Goal: Task Accomplishment & Management: Manage account settings

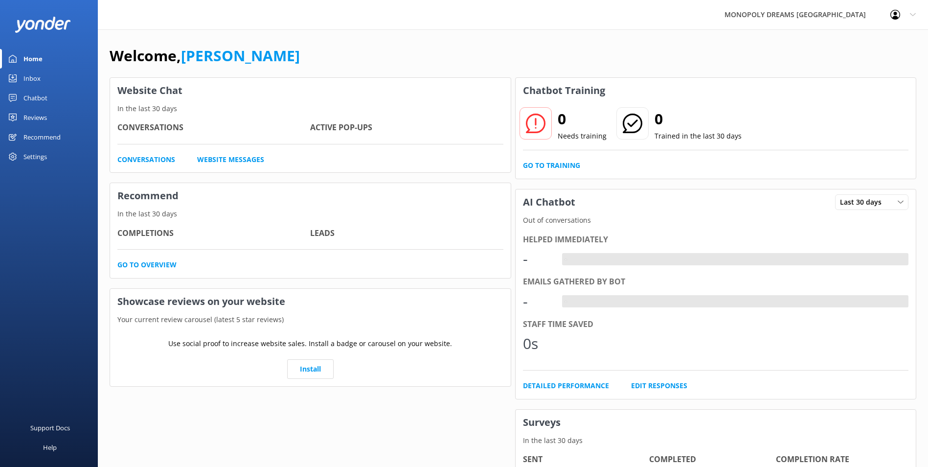
click at [45, 68] on link "Home" at bounding box center [49, 59] width 98 height 20
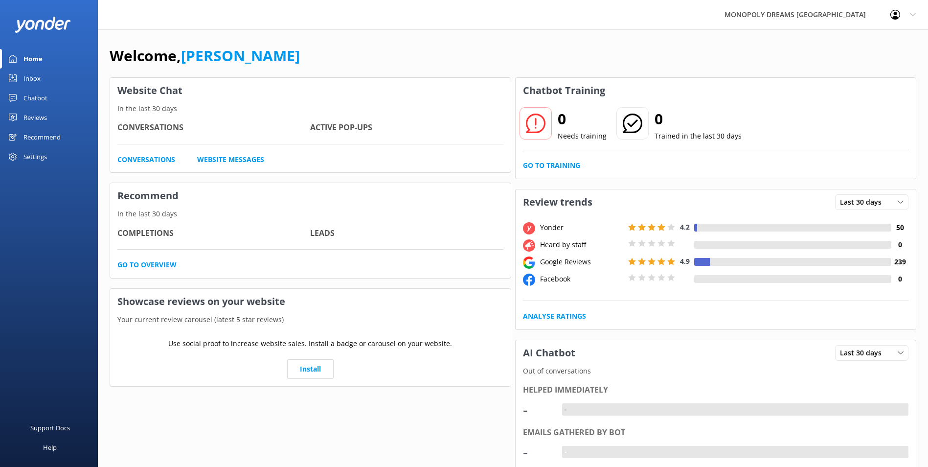
click at [46, 78] on link "Inbox" at bounding box center [49, 79] width 98 height 20
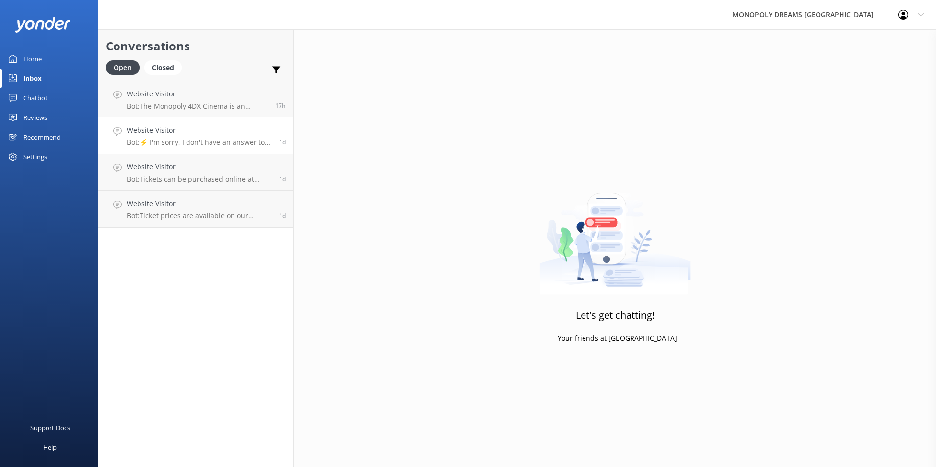
click at [228, 134] on h4 "Website Visitor" at bounding box center [199, 130] width 145 height 11
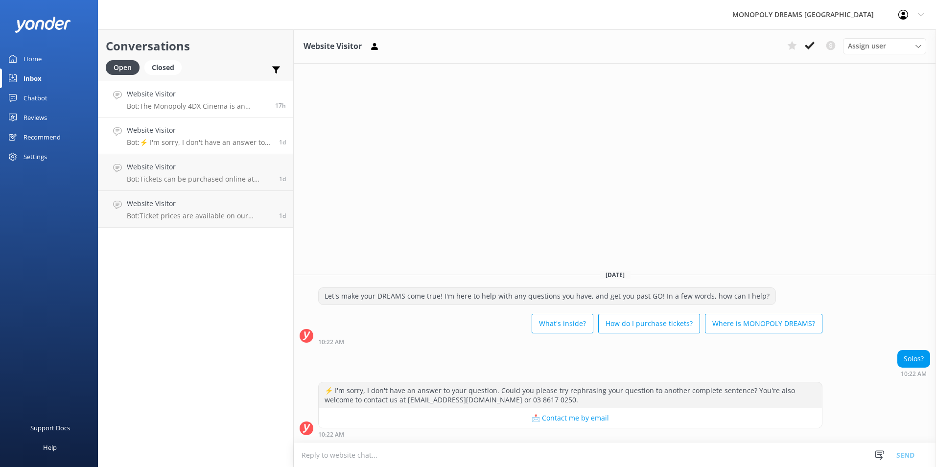
click at [238, 110] on p "Bot: The Monopoly 4DX Cinema is an immersive 3D adventure through Melbourne wit…" at bounding box center [197, 106] width 141 height 9
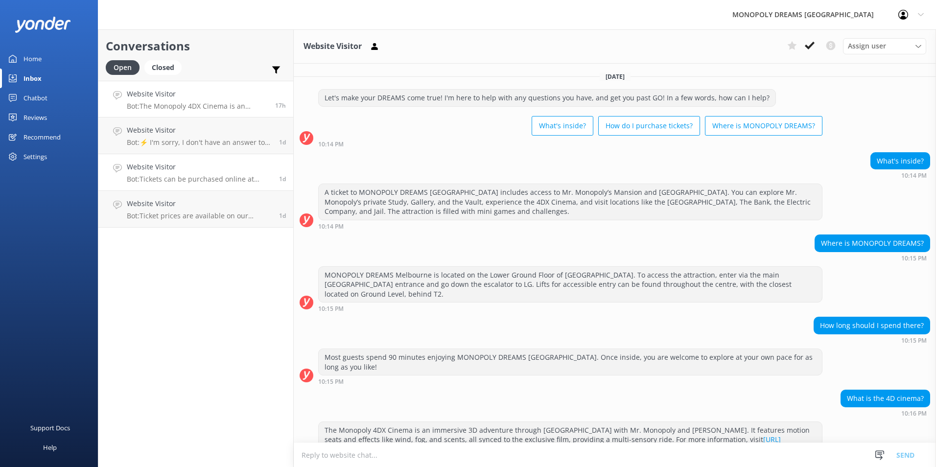
click at [226, 172] on h4 "Website Visitor" at bounding box center [199, 166] width 145 height 11
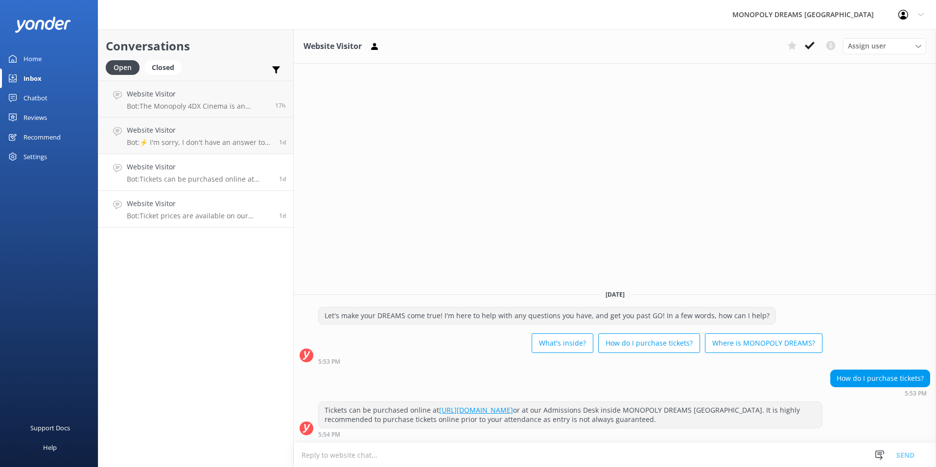
click at [124, 216] on link "Website Visitor Bot: Ticket prices are available on our bookings webpage at htt…" at bounding box center [195, 209] width 195 height 37
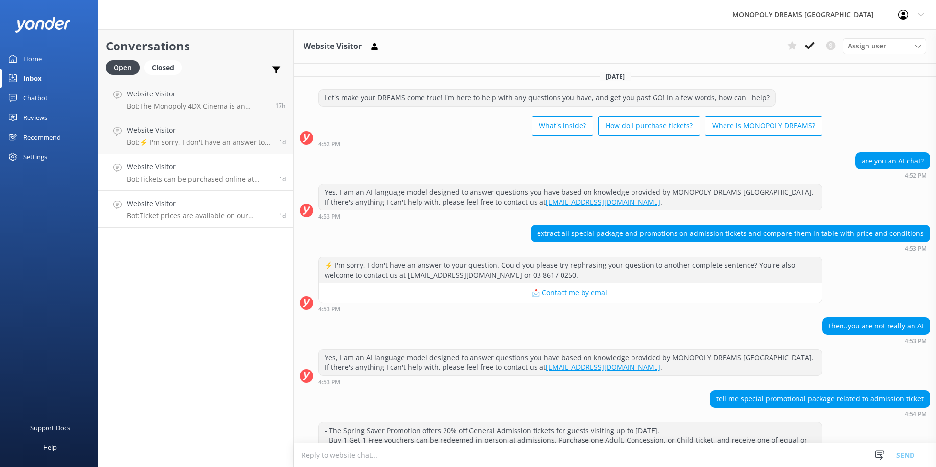
click at [175, 165] on h4 "Website Visitor" at bounding box center [199, 166] width 145 height 11
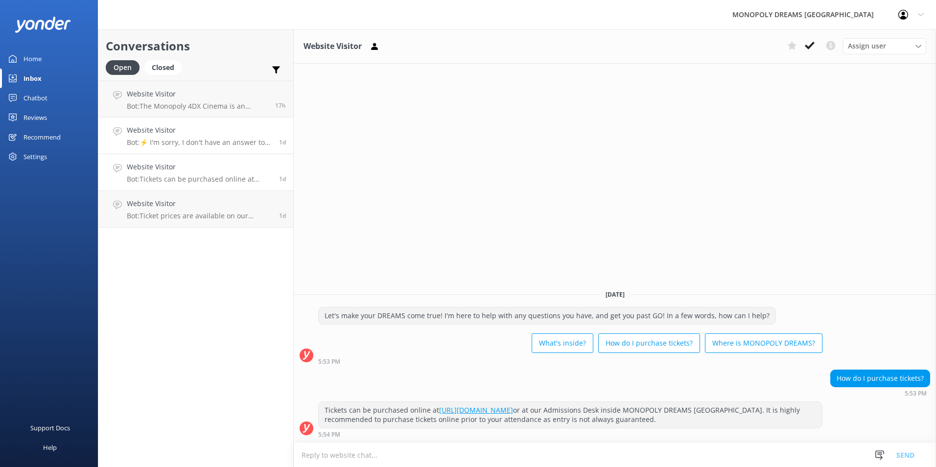
click at [200, 133] on h4 "Website Visitor" at bounding box center [199, 130] width 145 height 11
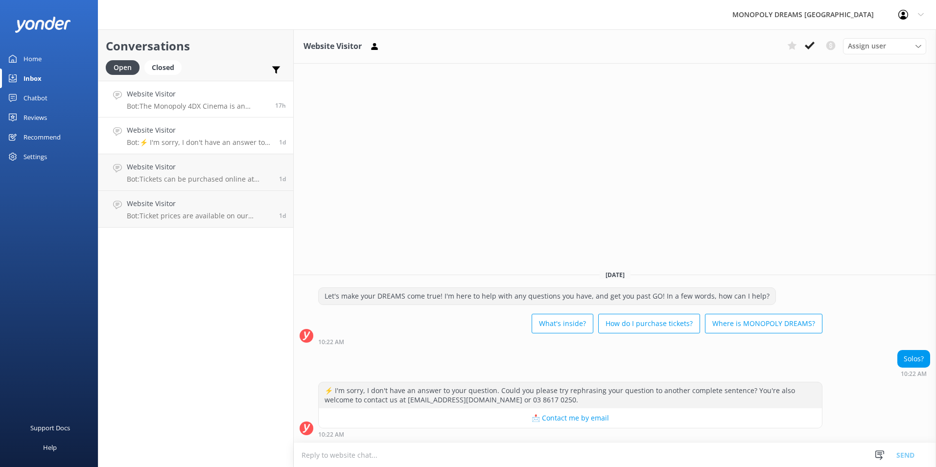
click at [211, 112] on link "Website Visitor Bot: The Monopoly 4DX Cinema is an immersive 3D adventure throu…" at bounding box center [195, 99] width 195 height 37
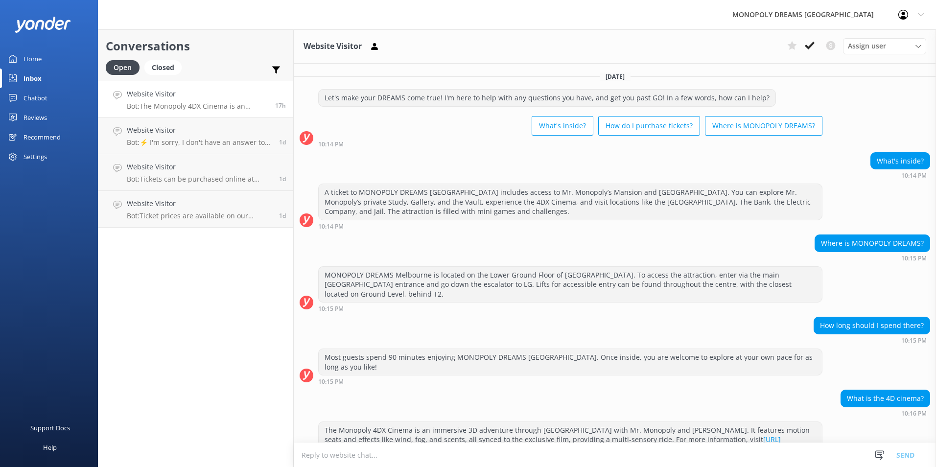
scroll to position [29, 0]
